Goal: Transaction & Acquisition: Subscribe to service/newsletter

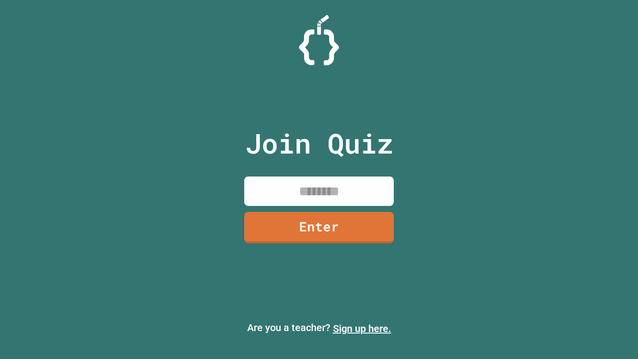
click at [362, 328] on link "Sign up here." at bounding box center [362, 328] width 58 height 12
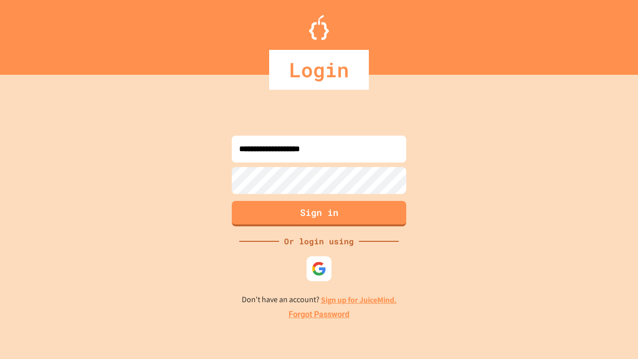
type input "**********"
